Goal: Use online tool/utility: Utilize a website feature to perform a specific function

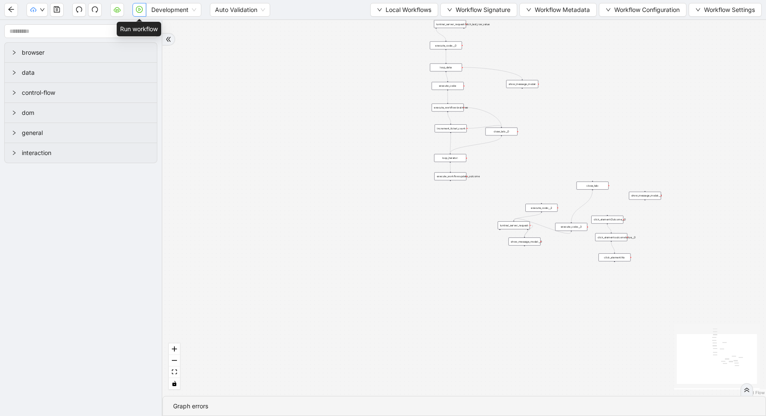
click at [138, 12] on icon "play-circle" at bounding box center [139, 9] width 7 height 7
click at [621, 88] on div "trigger execute_workflow:ethoca execute_workflow:braintree click_element:Outcom…" at bounding box center [463, 208] width 603 height 376
click at [142, 9] on icon "play-circle" at bounding box center [139, 9] width 7 height 7
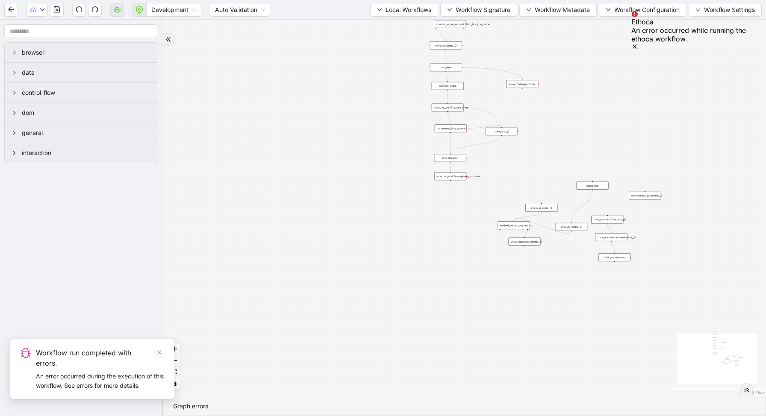
drag, startPoint x: 400, startPoint y: 68, endPoint x: 383, endPoint y: 159, distance: 93.0
click at [384, 159] on div "trigger execute_workflow:ethoca execute_workflow:braintree click_element:Outcom…" at bounding box center [463, 208] width 603 height 376
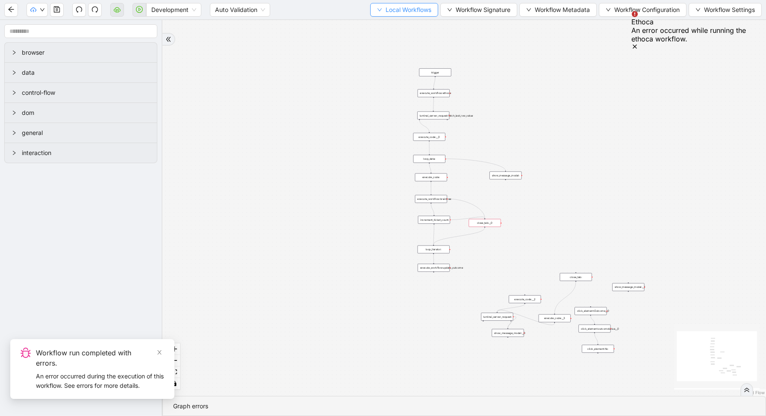
click at [414, 14] on span "Local Workflows" at bounding box center [409, 9] width 46 height 9
click at [414, 26] on span "Select" at bounding box center [400, 26] width 56 height 9
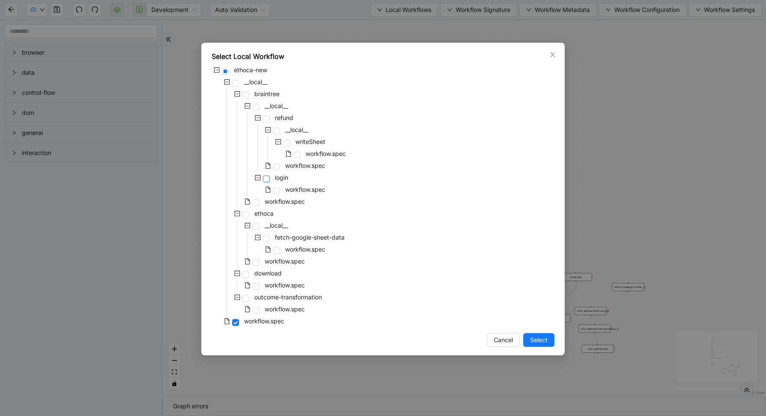
click at [265, 176] on span at bounding box center [266, 179] width 7 height 7
click at [255, 203] on span at bounding box center [256, 203] width 7 height 7
click at [533, 337] on span "Select" at bounding box center [539, 340] width 18 height 9
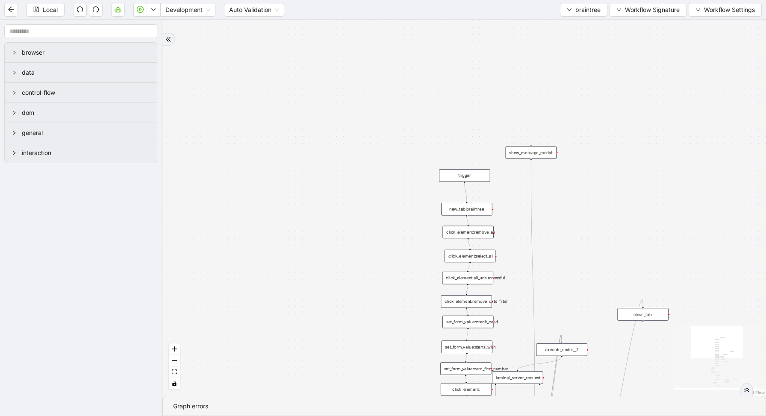
click at [469, 209] on div "new_tab:braintree" at bounding box center [466, 209] width 51 height 12
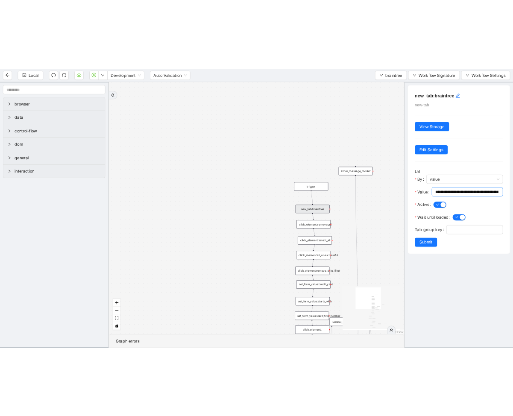
scroll to position [0, 177]
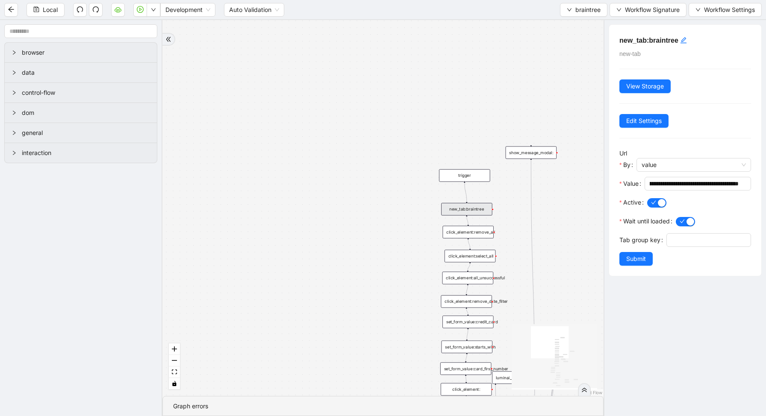
click at [547, 126] on div "ifauthcodePresent fallback success success onError onError onError onError trig…" at bounding box center [382, 208] width 441 height 376
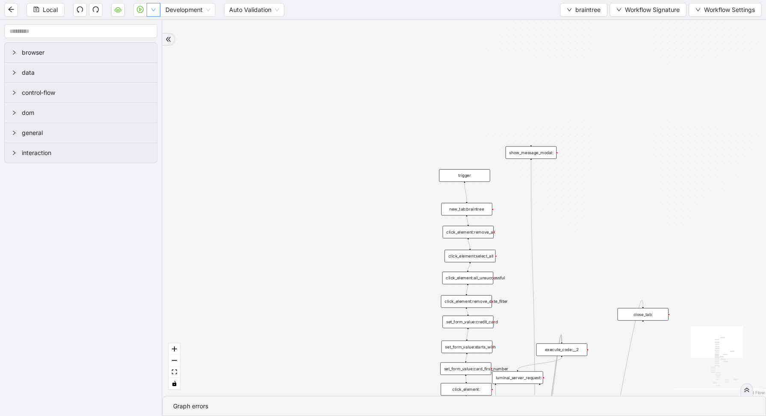
click at [154, 13] on button "button" at bounding box center [154, 10] width 14 height 14
click at [152, 22] on span "Run local workflow" at bounding box center [126, 26] width 52 height 9
click at [145, 12] on icon "play-circle" at bounding box center [141, 9] width 7 height 7
